Goal: Task Accomplishment & Management: Manage account settings

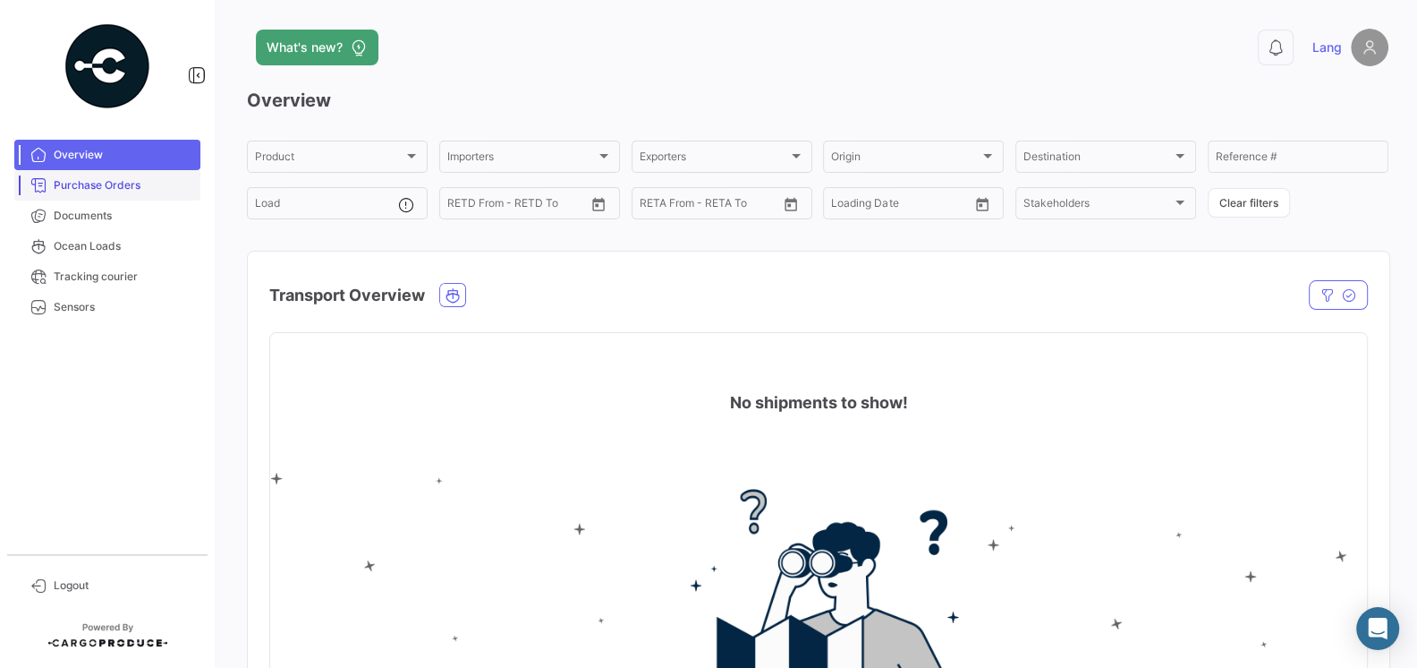
click at [141, 181] on span "Purchase Orders" at bounding box center [124, 185] width 140 height 16
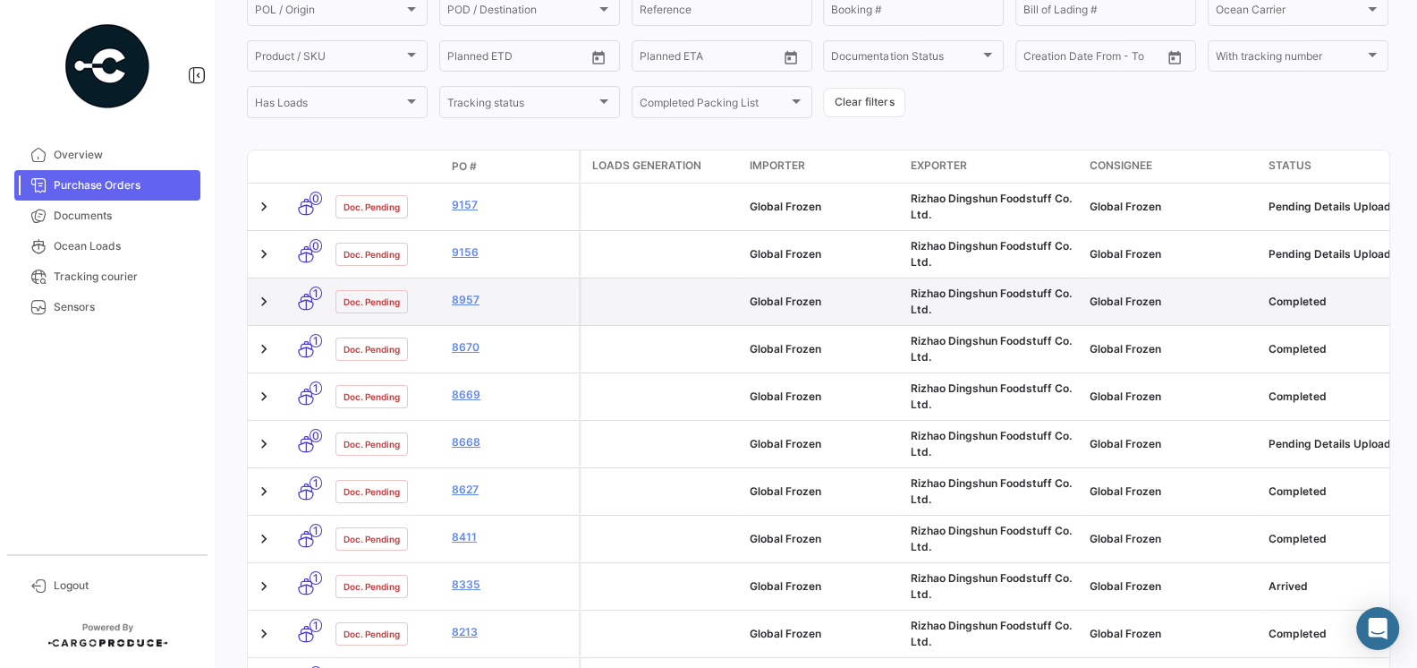
scroll to position [221, 0]
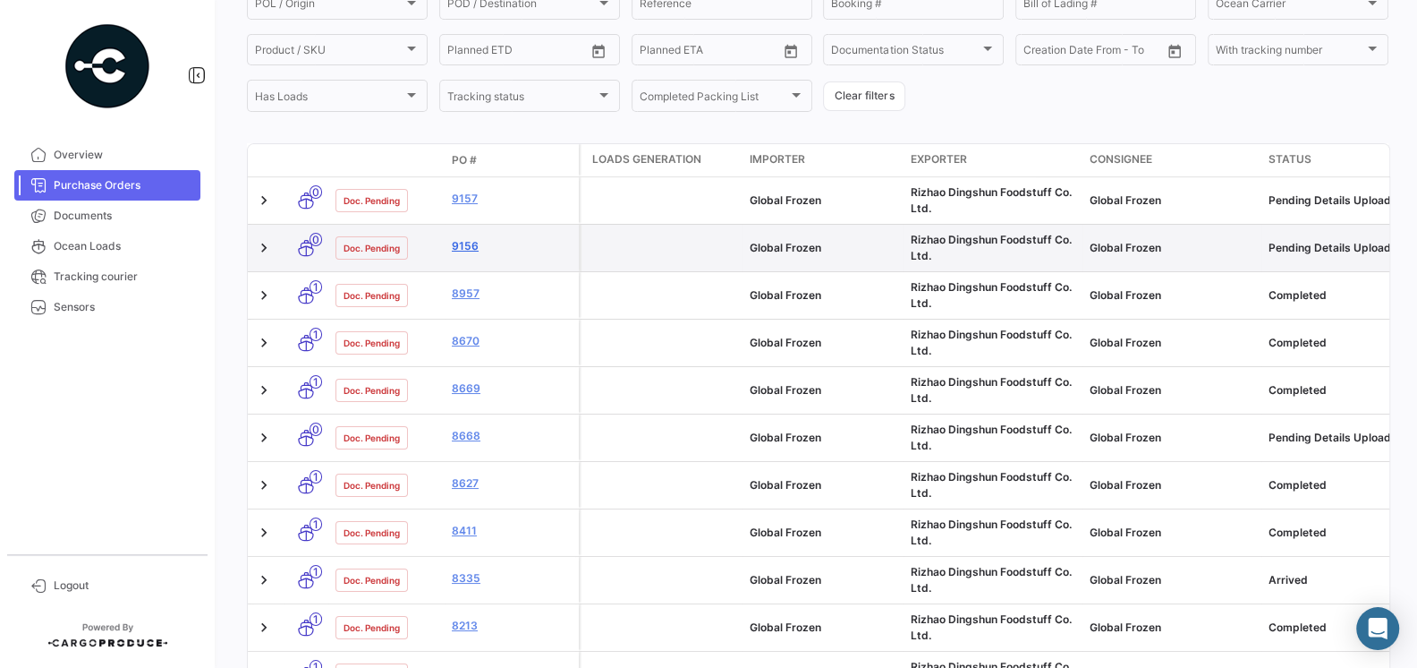
click at [469, 247] on link "9156" at bounding box center [512, 246] width 120 height 16
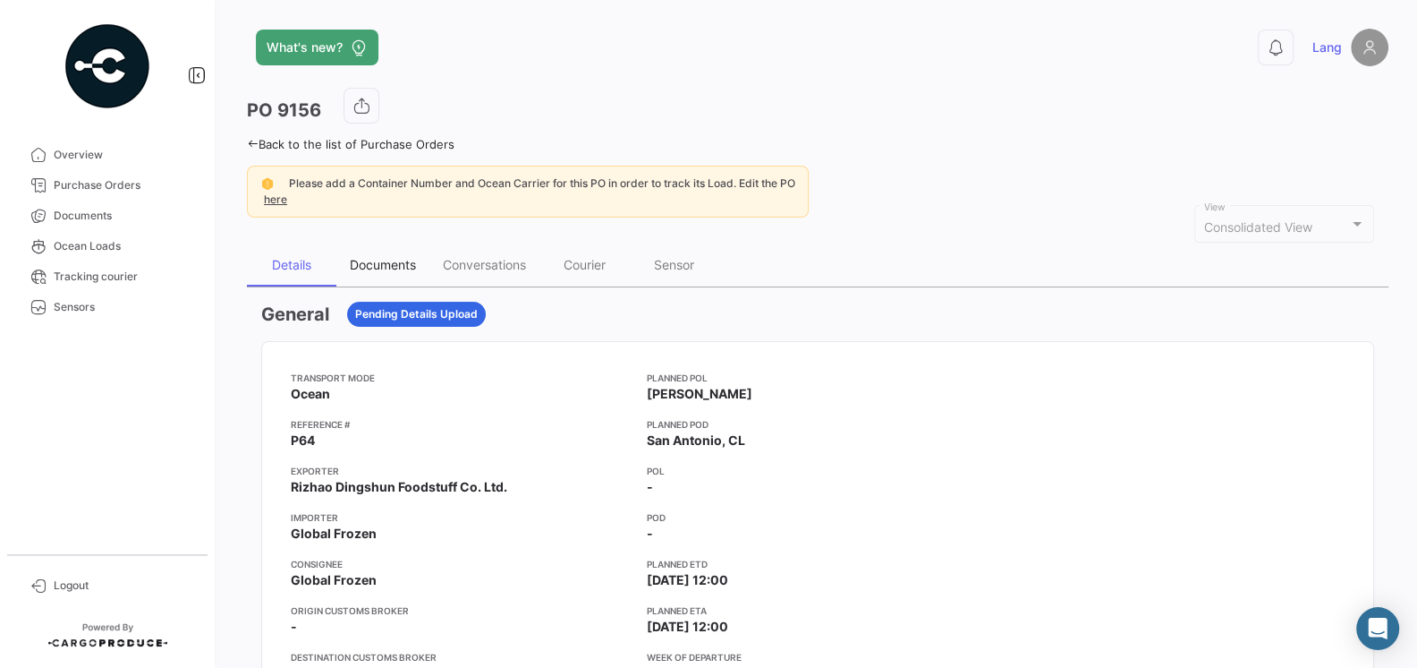
click at [387, 269] on div "Documents" at bounding box center [383, 264] width 66 height 15
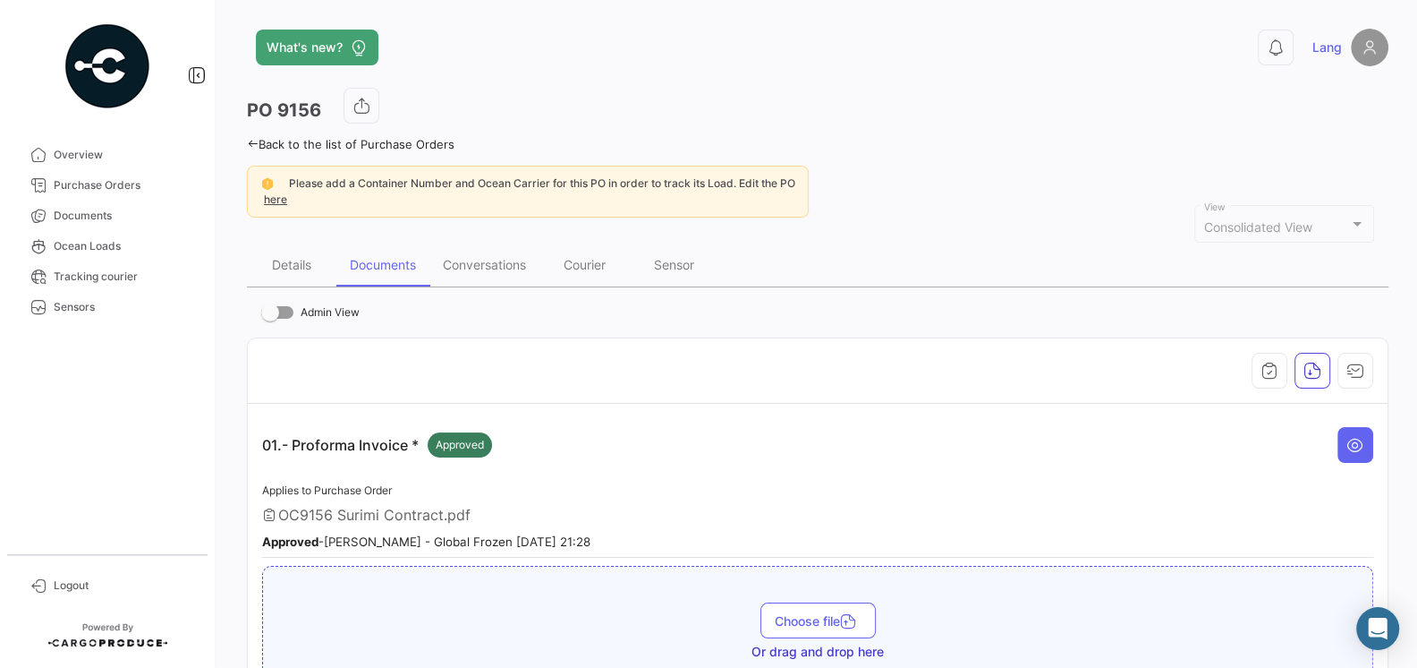
click at [501, 388] on th at bounding box center [818, 370] width 1140 height 65
click at [123, 197] on link "Purchase Orders" at bounding box center [107, 185] width 186 height 30
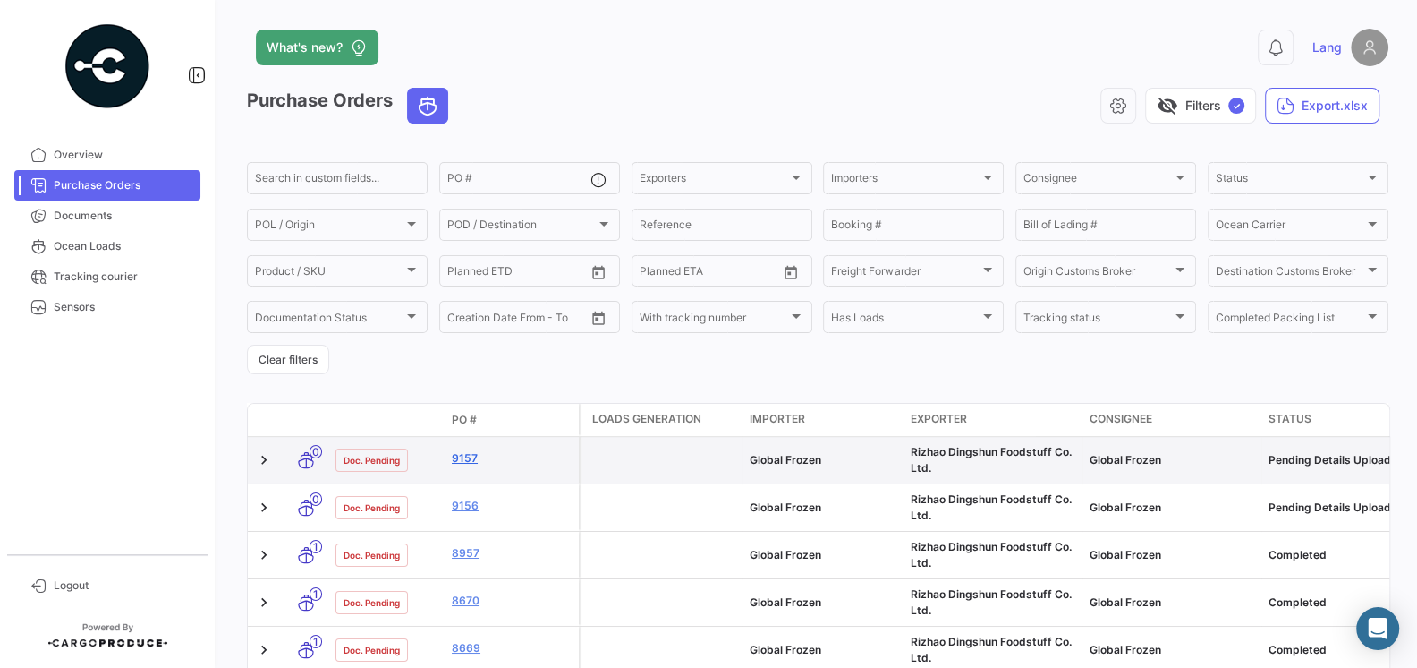
click at [461, 462] on link "9157" at bounding box center [512, 458] width 120 height 16
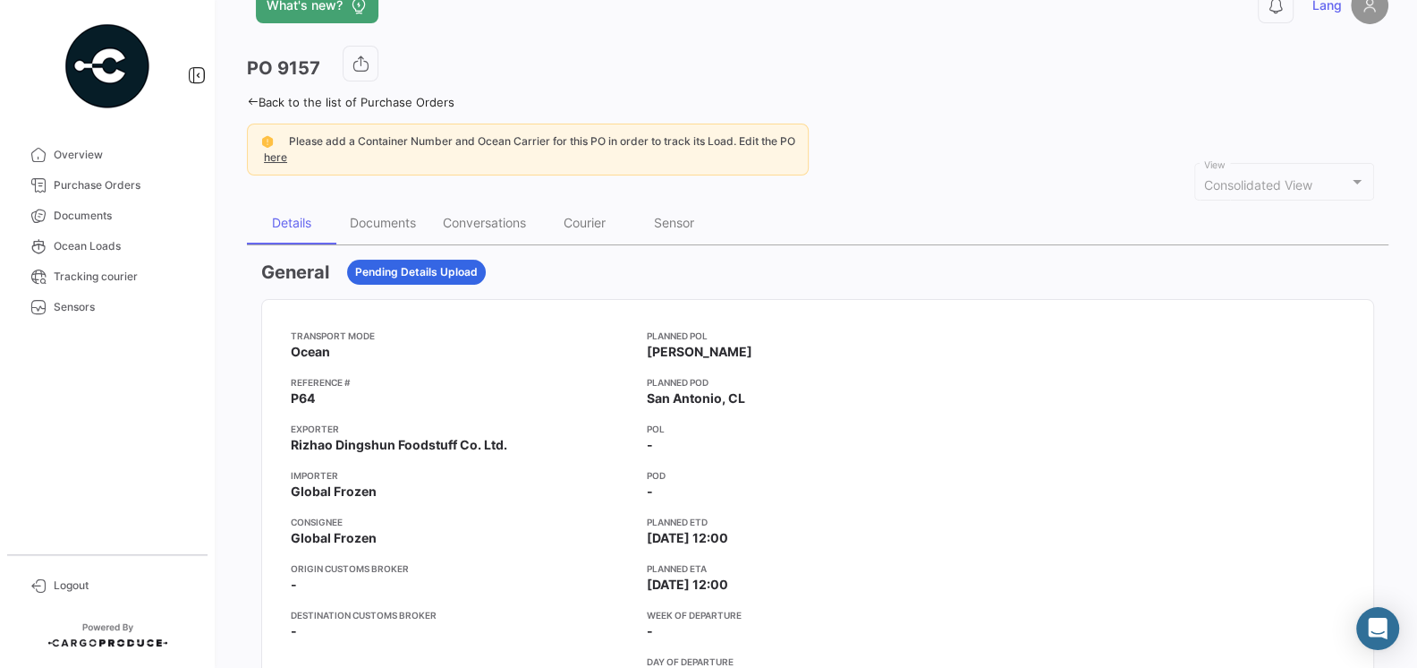
scroll to position [56, 0]
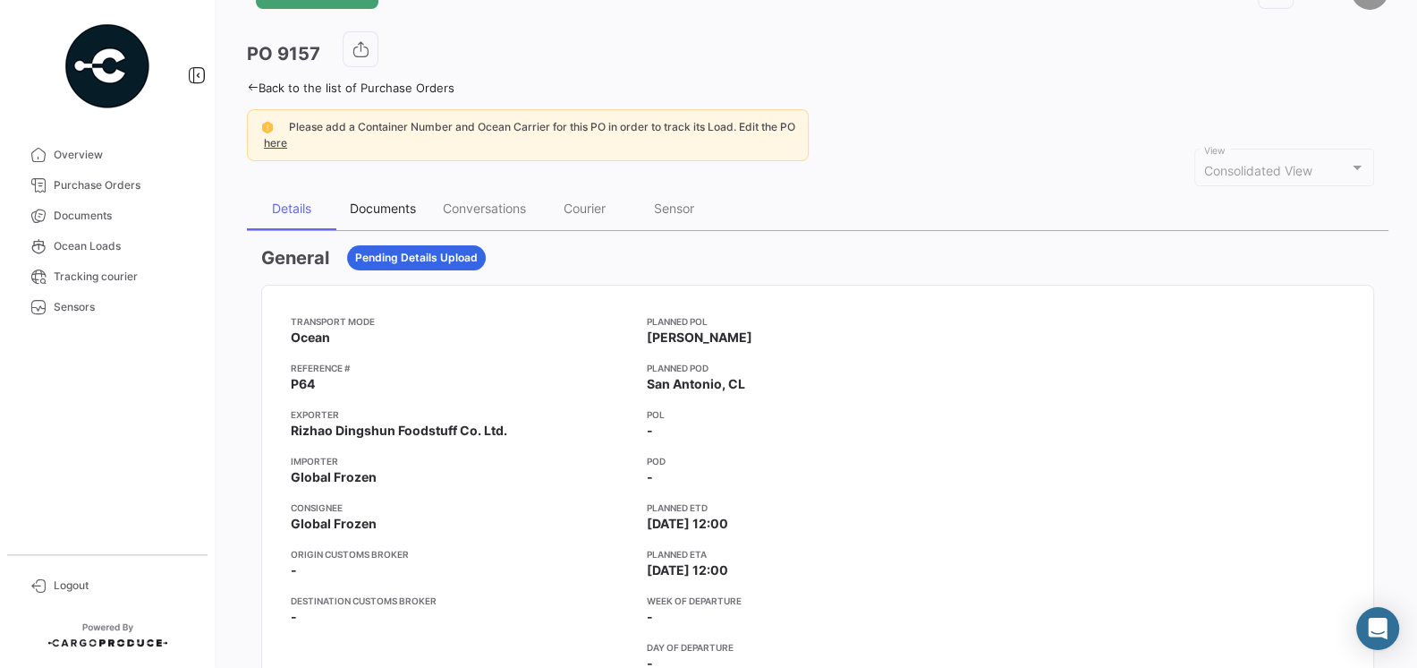
click at [387, 201] on div "Documents" at bounding box center [383, 207] width 66 height 15
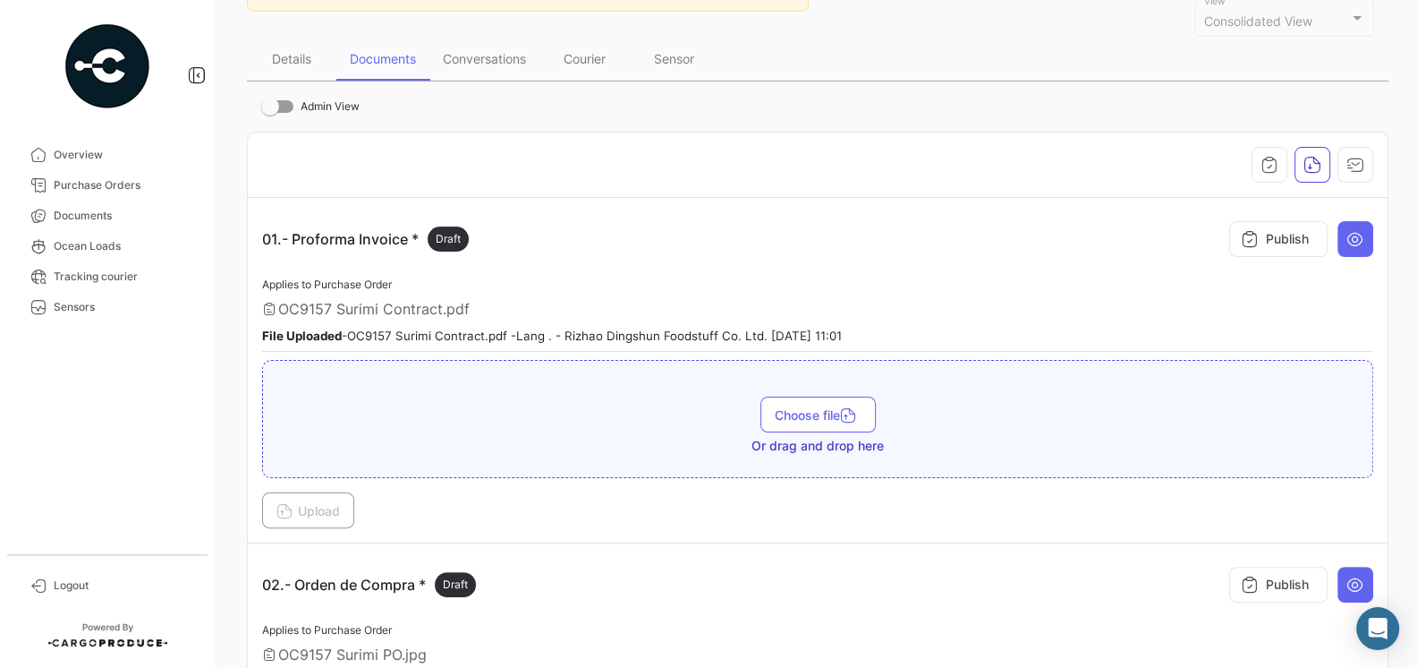
scroll to position [0, 0]
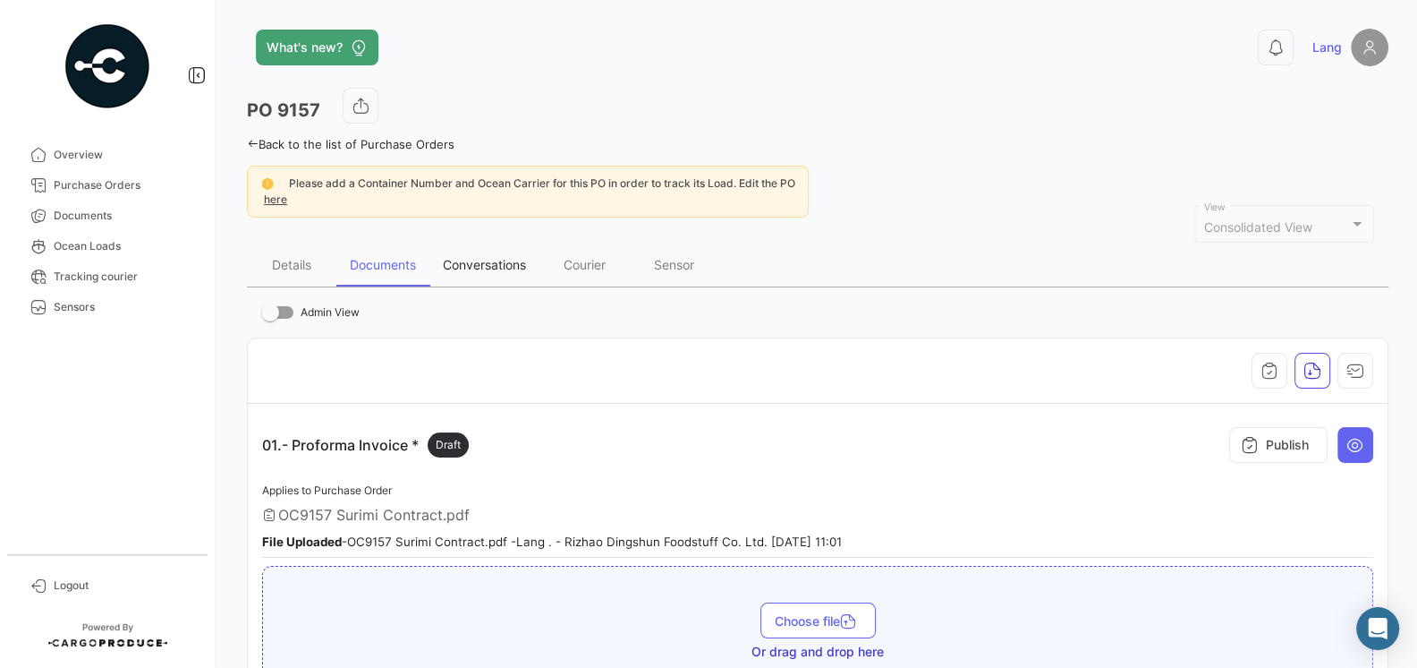
click at [476, 266] on div "Conversations" at bounding box center [484, 264] width 83 height 15
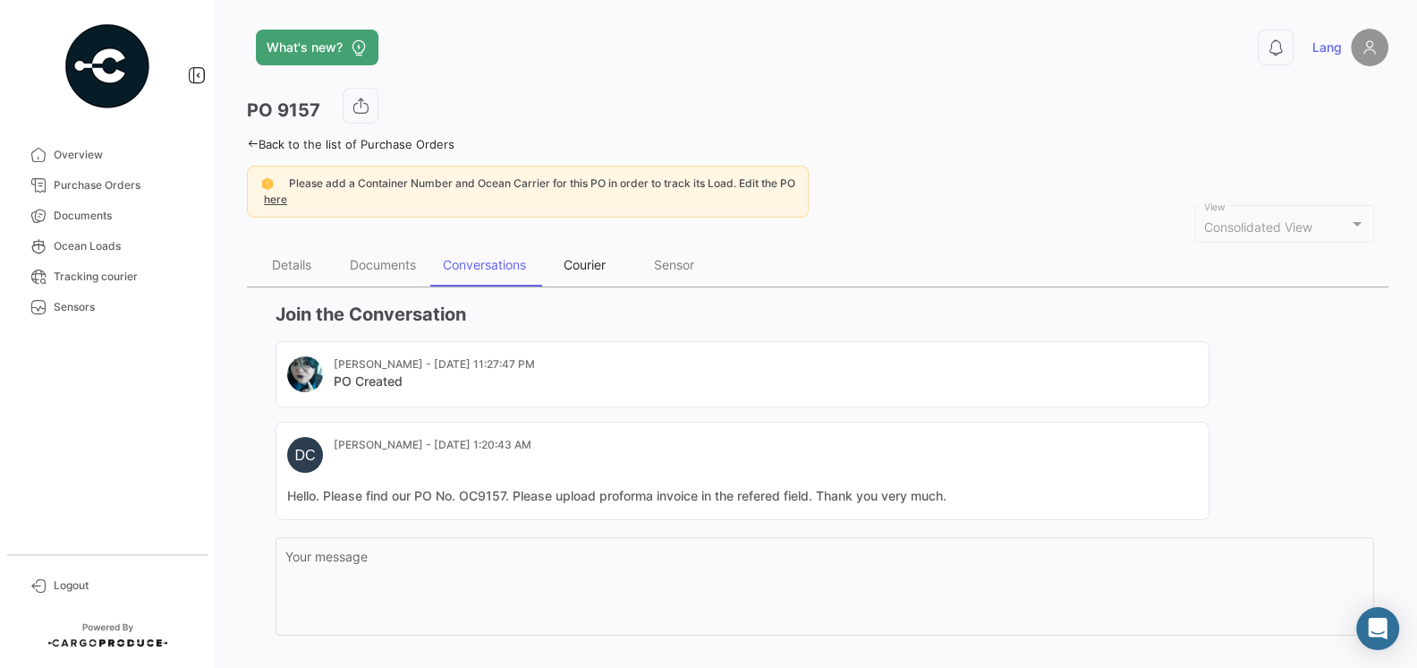
click at [590, 268] on div "Courier" at bounding box center [585, 264] width 42 height 15
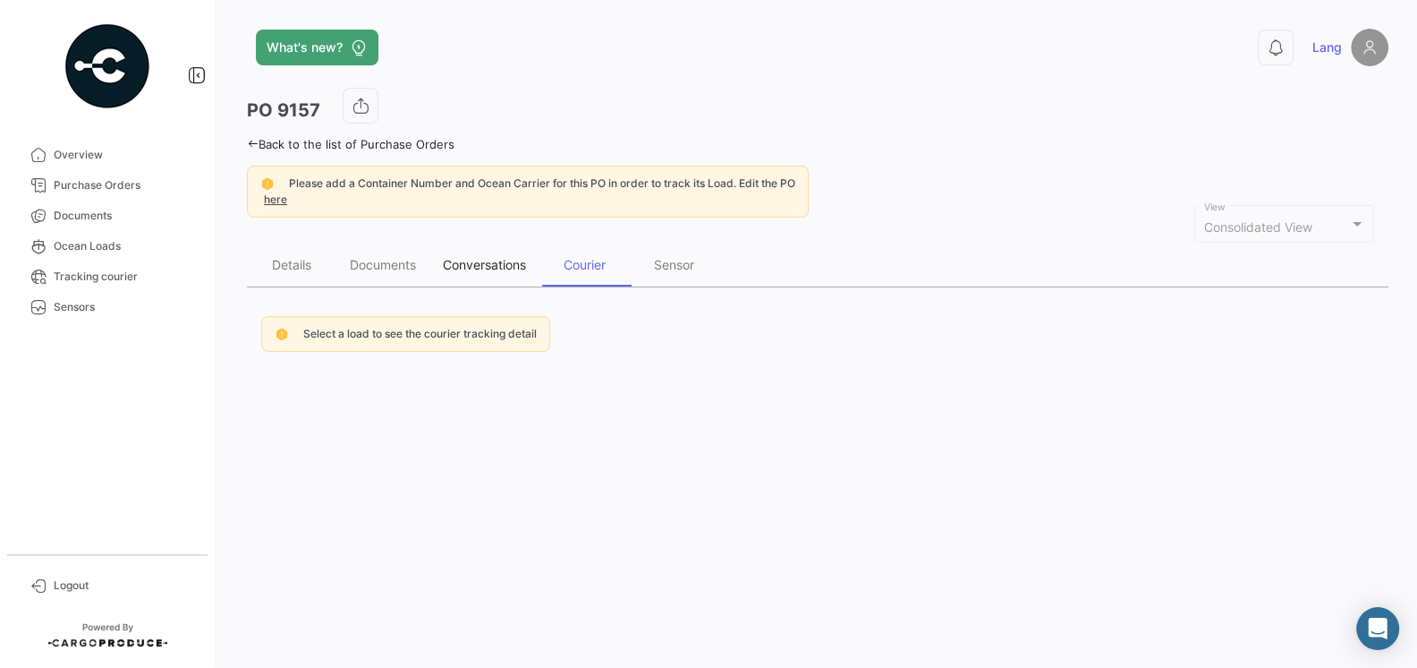
click at [509, 259] on div "Conversations" at bounding box center [484, 264] width 83 height 15
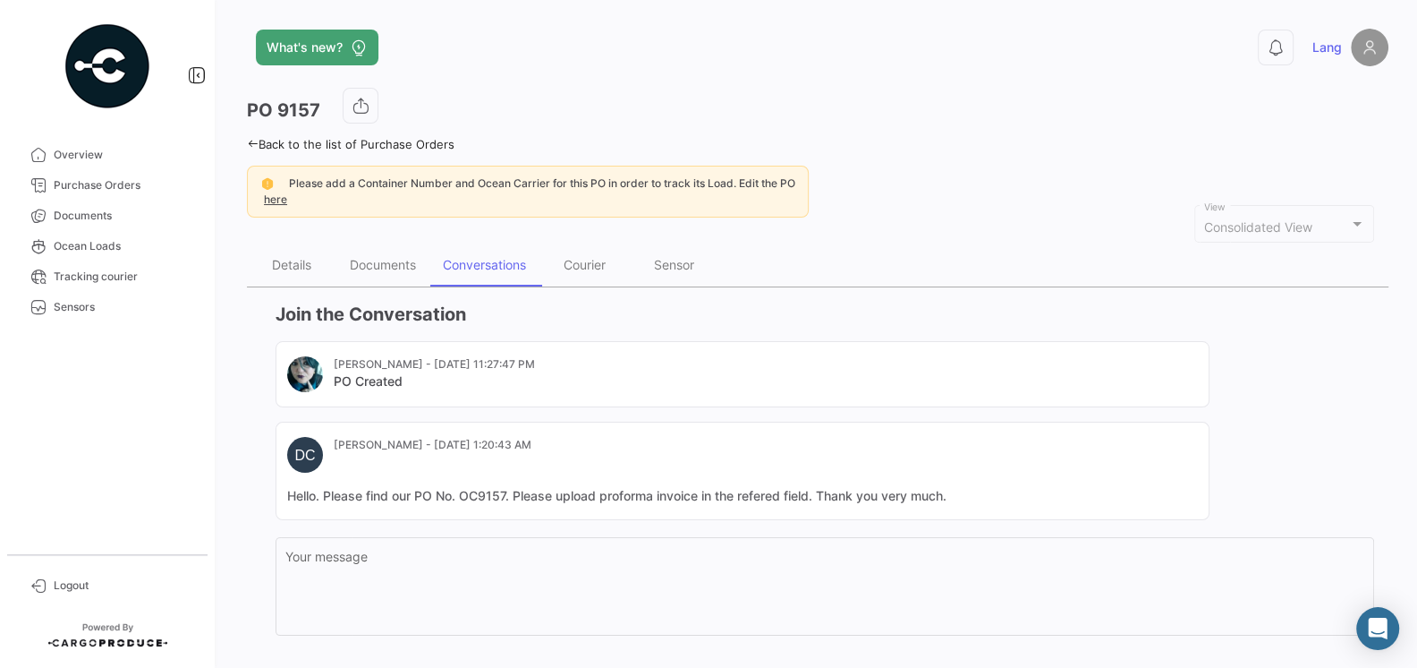
scroll to position [92, 0]
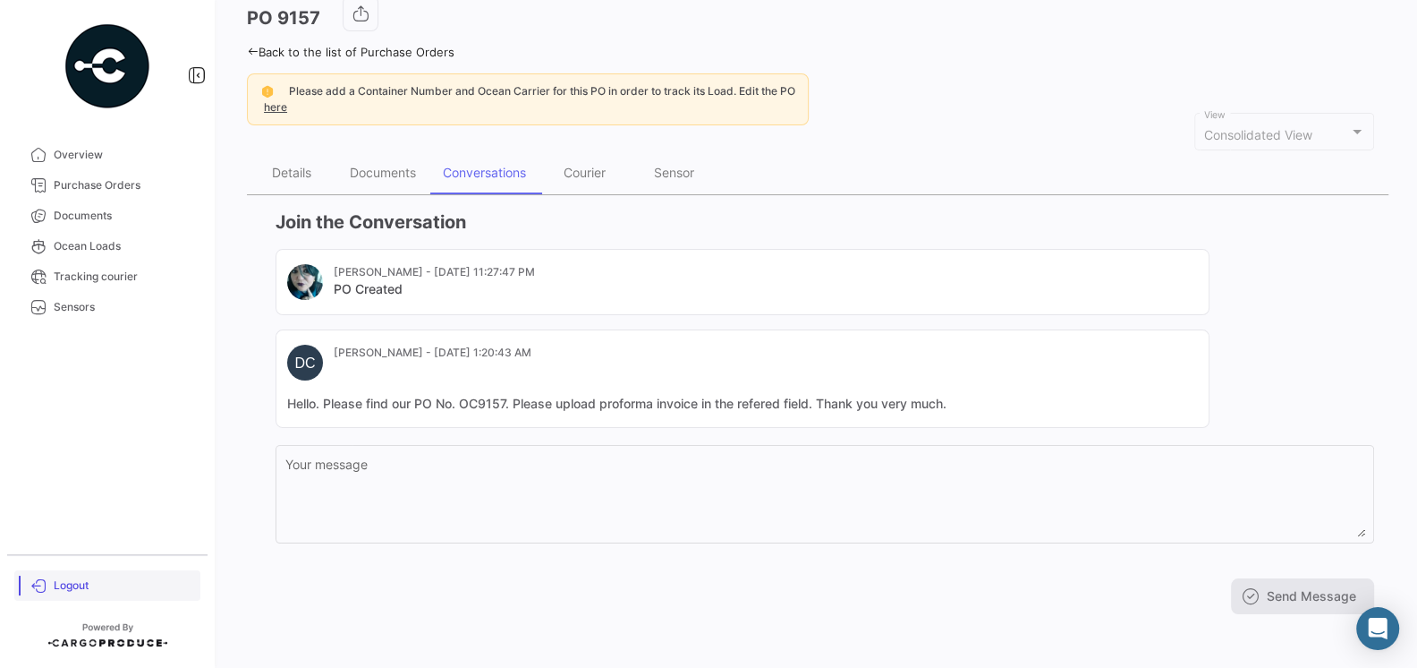
click at [65, 582] on span "Logout" at bounding box center [124, 585] width 140 height 16
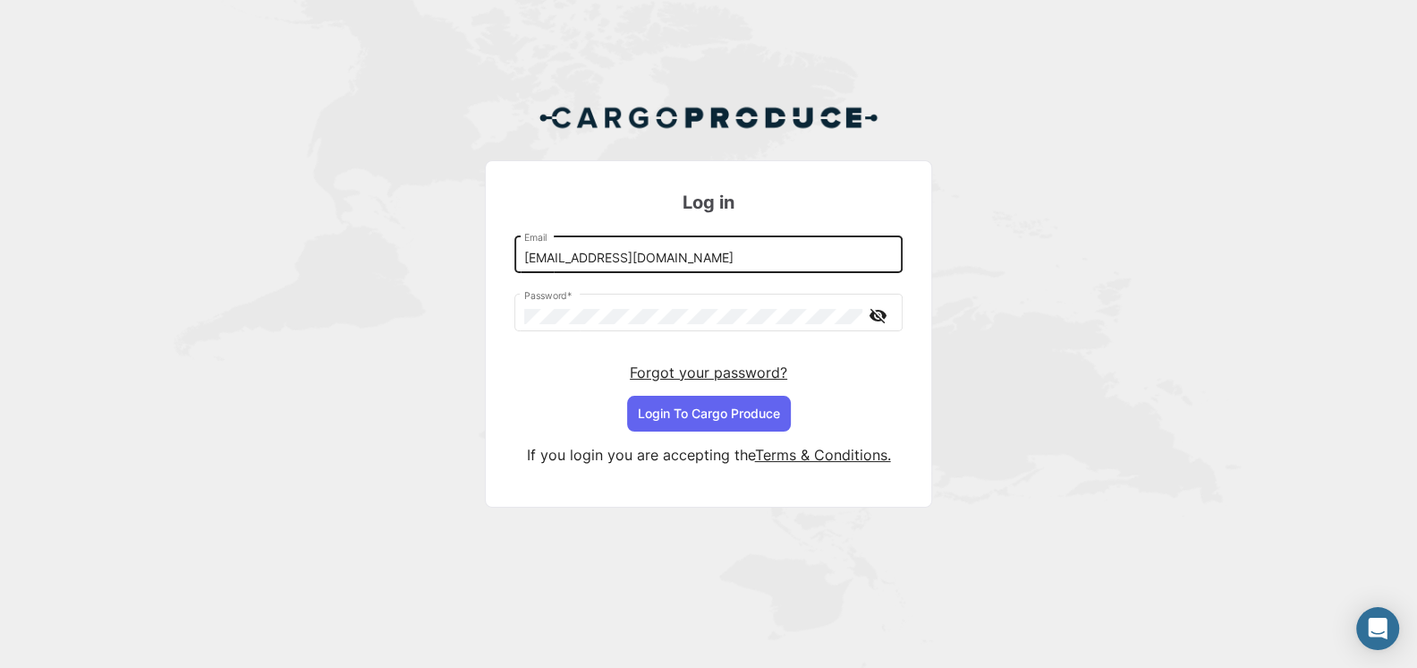
click at [695, 261] on input "[EMAIL_ADDRESS][DOMAIN_NAME]" at bounding box center [709, 258] width 370 height 15
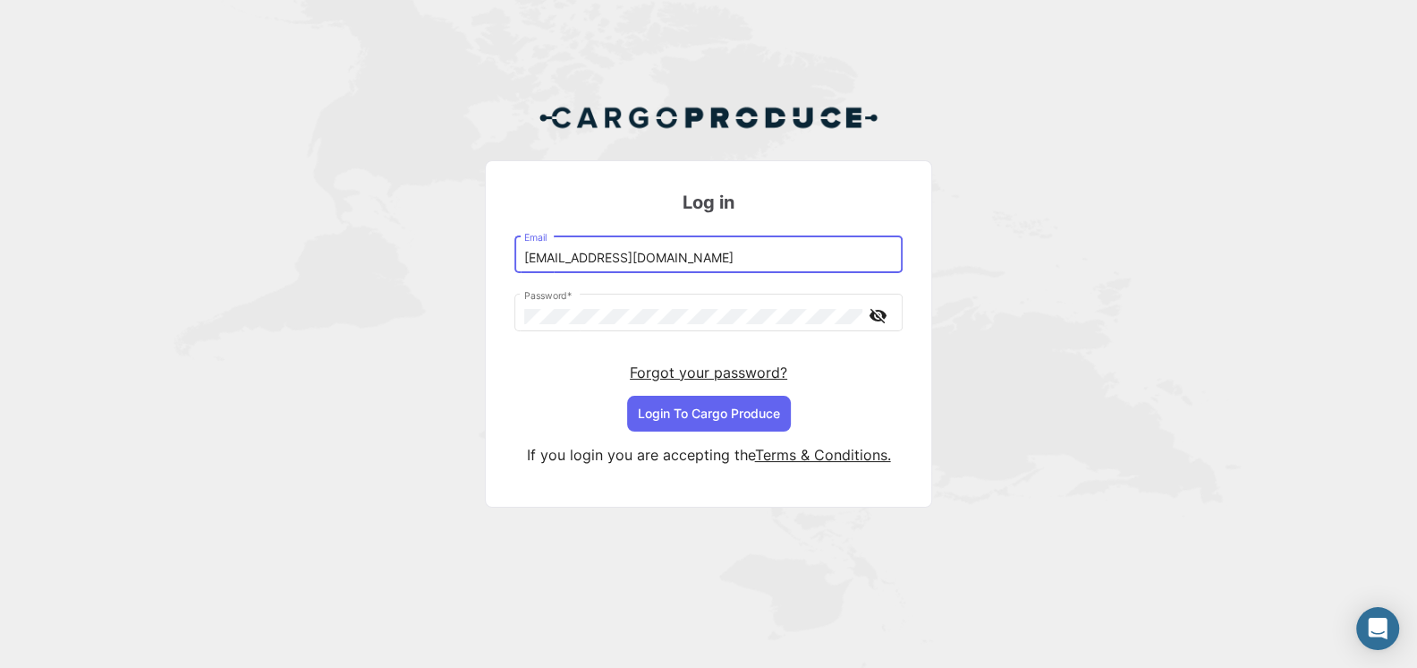
type input "[EMAIL_ADDRESS][DOMAIN_NAME]"
click at [718, 410] on button "Login To Cargo Produce" at bounding box center [709, 414] width 164 height 36
